Goal: Transaction & Acquisition: Purchase product/service

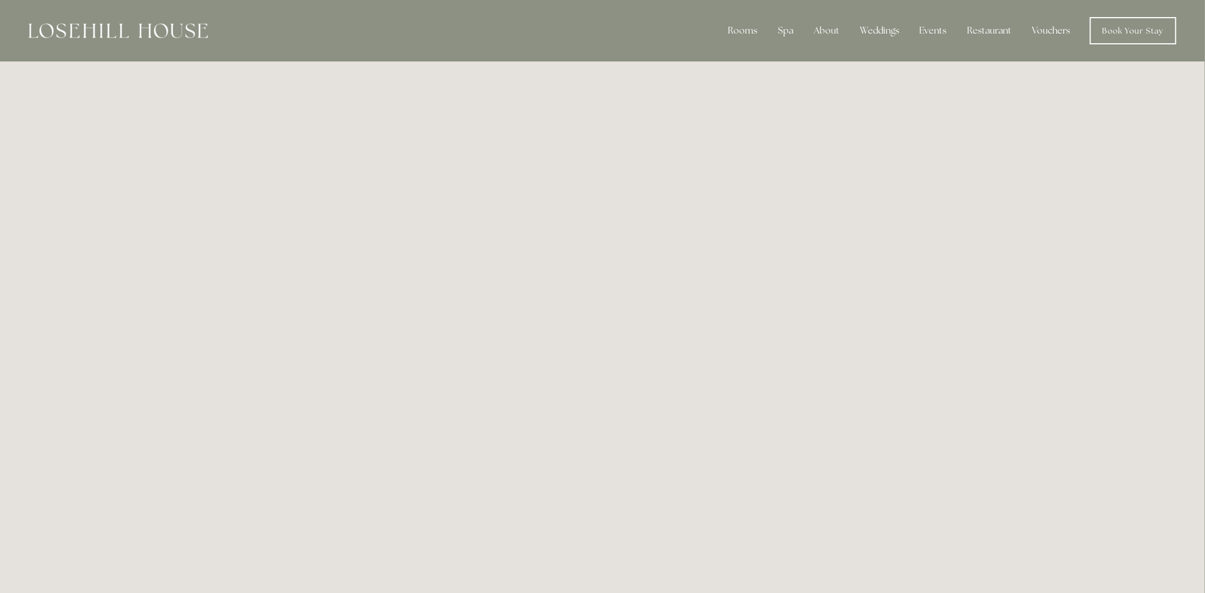
click at [1052, 30] on link "Vouchers" at bounding box center [1051, 30] width 56 height 23
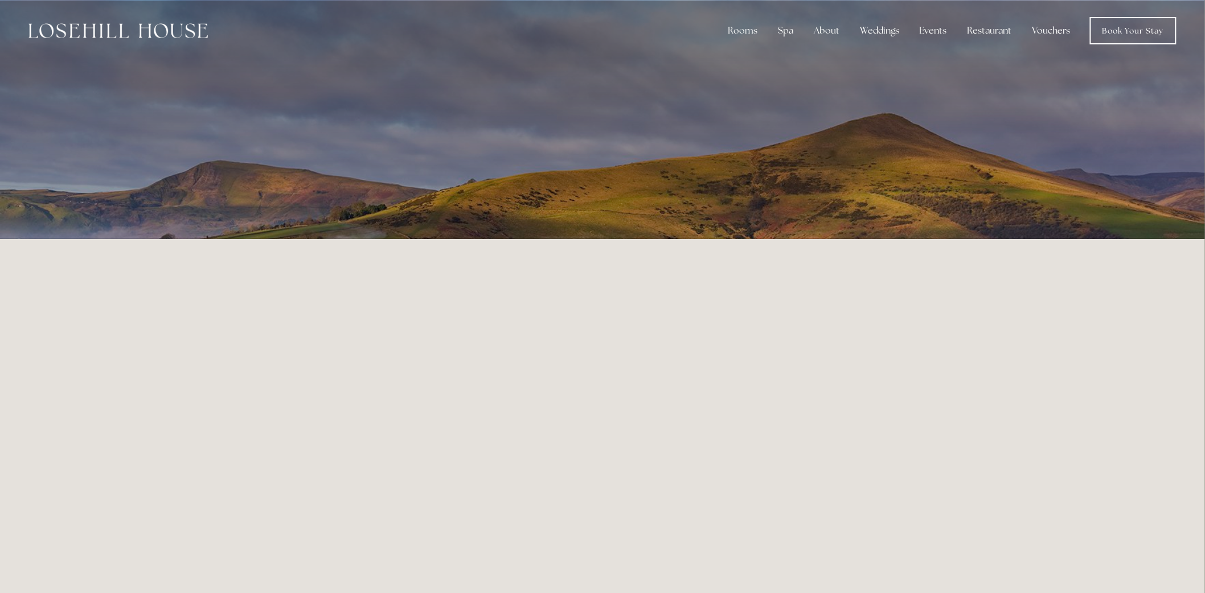
click at [130, 26] on img at bounding box center [117, 30] width 179 height 15
